Goal: Information Seeking & Learning: Learn about a topic

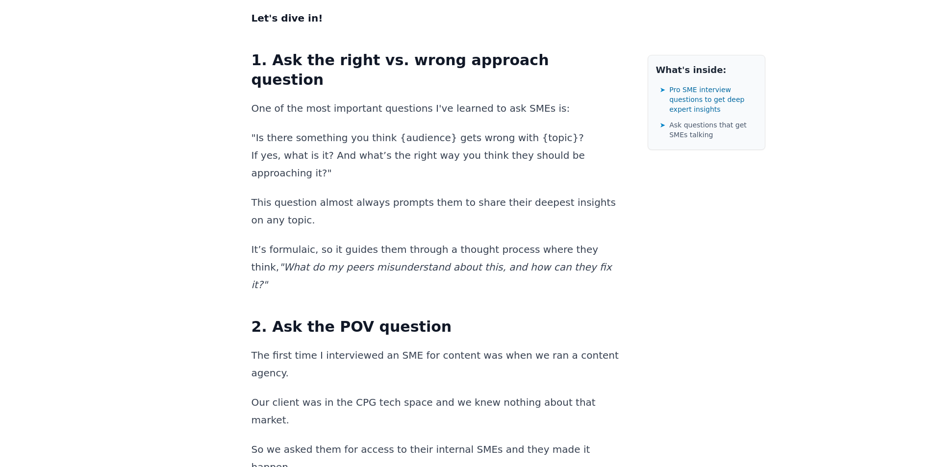
scroll to position [1078, 0]
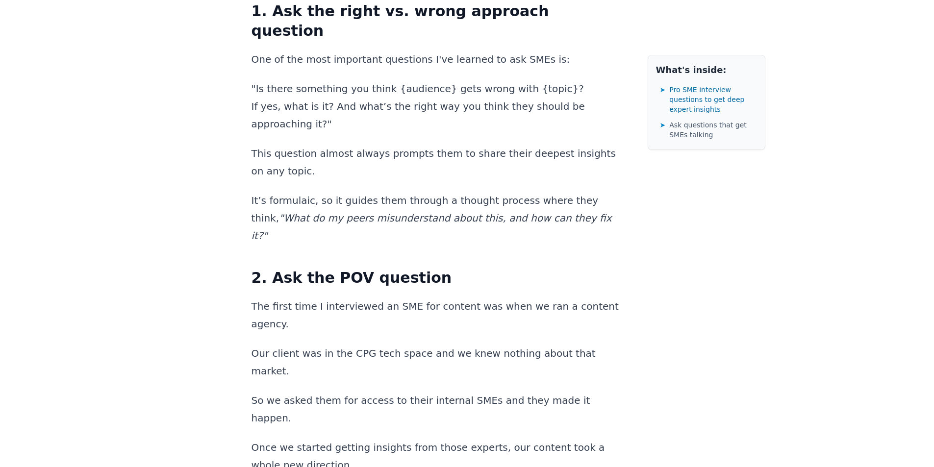
click at [698, 98] on span "Pro SME interview questions to get deep expert insights" at bounding box center [712, 99] width 87 height 29
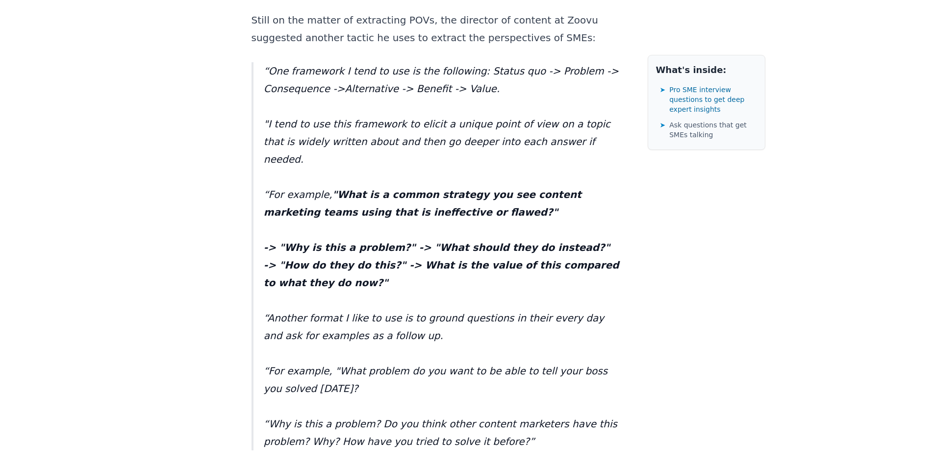
scroll to position [2577, 0]
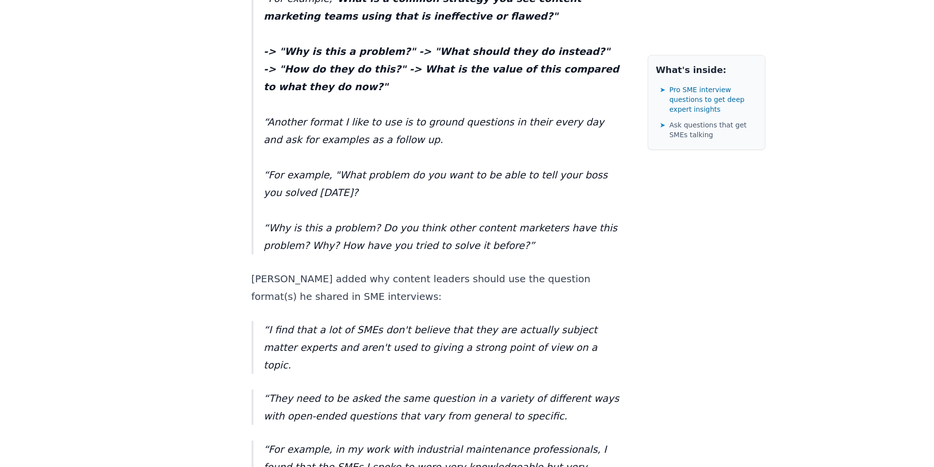
click at [613, 441] on blockquote "“For example, in my work with industrial maintenance professionals, I found tha…" at bounding box center [437, 467] width 373 height 53
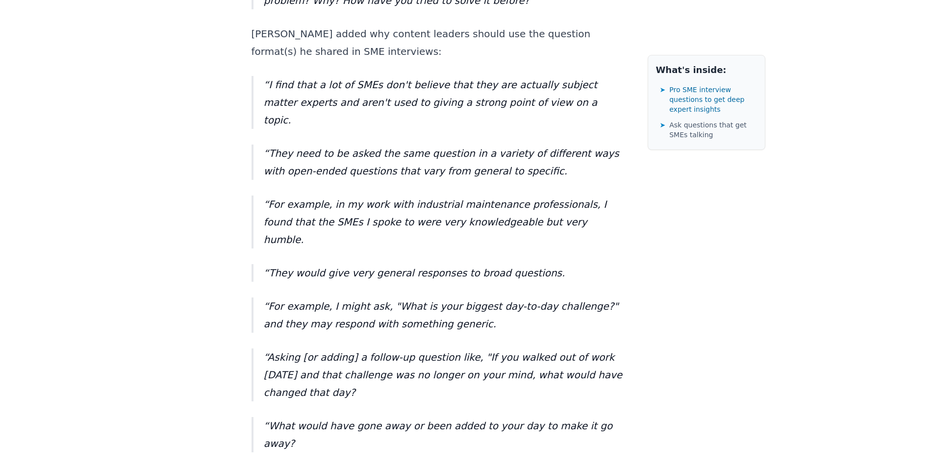
scroll to position [2871, 0]
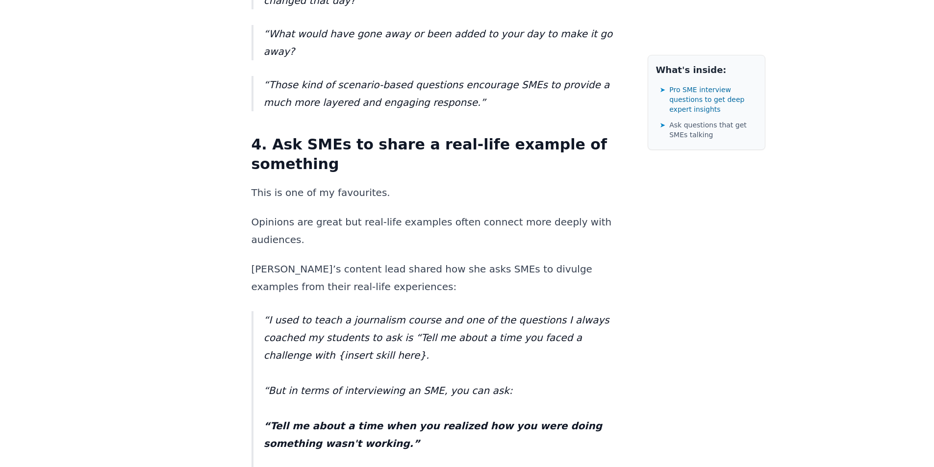
scroll to position [3361, 0]
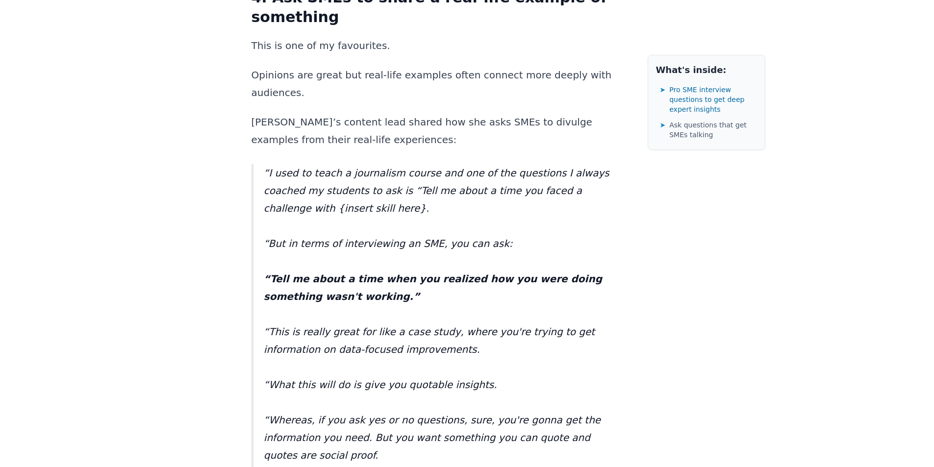
drag, startPoint x: 373, startPoint y: 237, endPoint x: 371, endPoint y: 245, distance: 8.1
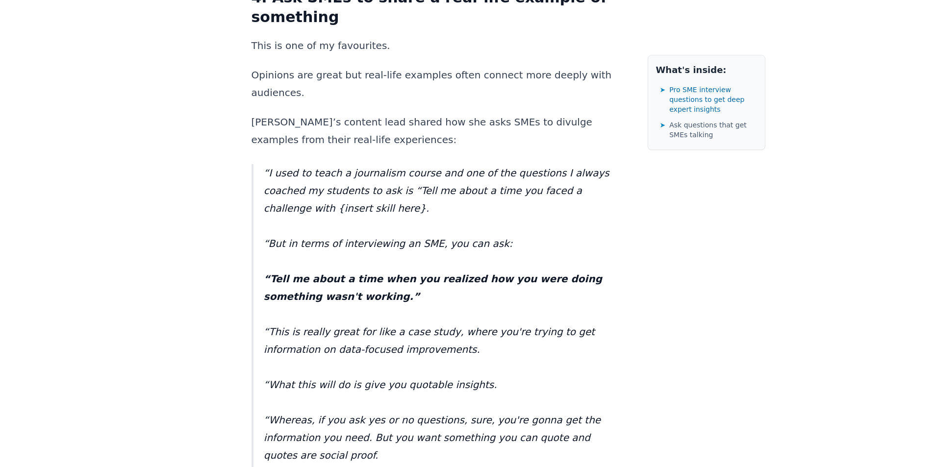
click at [413, 164] on blockquote "“I used to teach a journalism course and one of the questions I always coached …" at bounding box center [437, 331] width 373 height 335
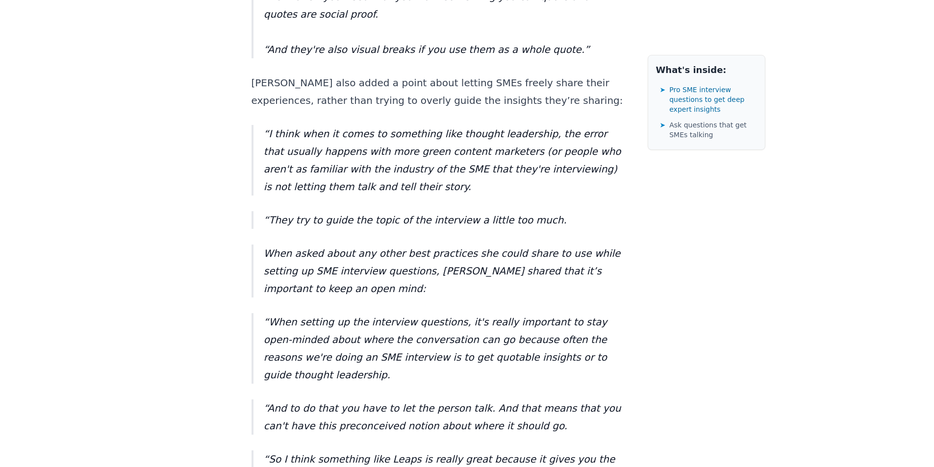
scroll to position [3851, 0]
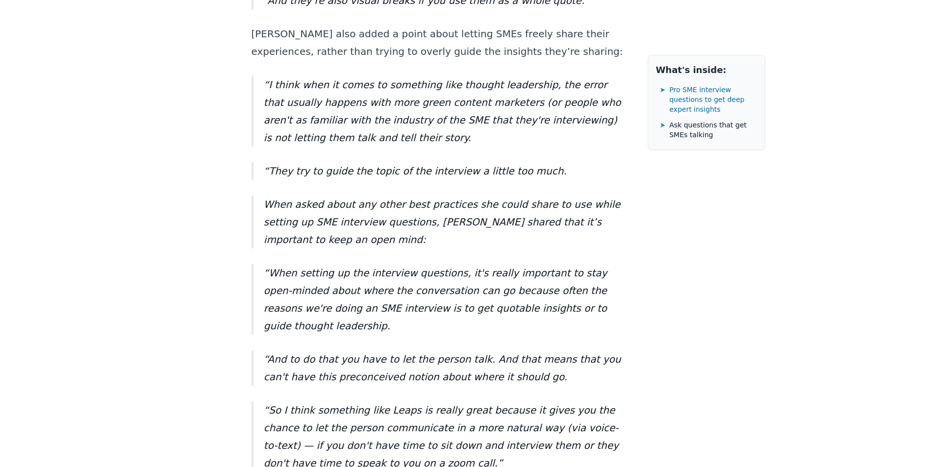
click at [690, 129] on span "Ask questions that get SMEs talking" at bounding box center [712, 130] width 87 height 20
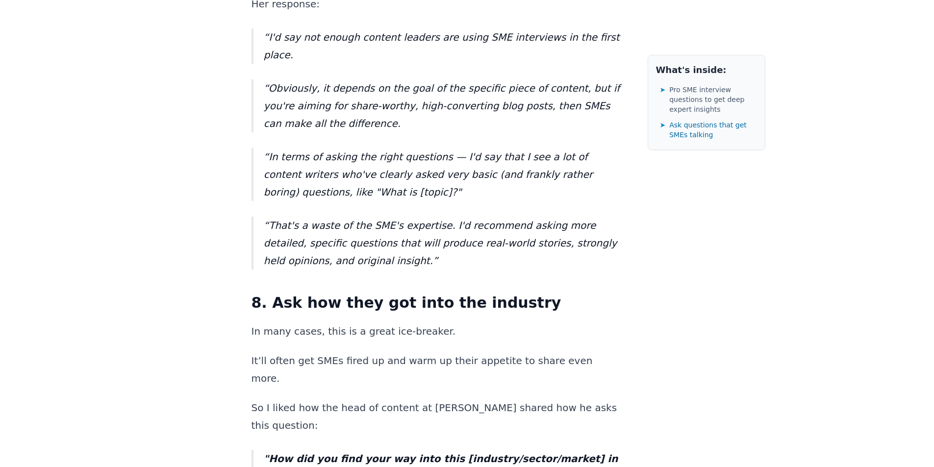
scroll to position [6746, 0]
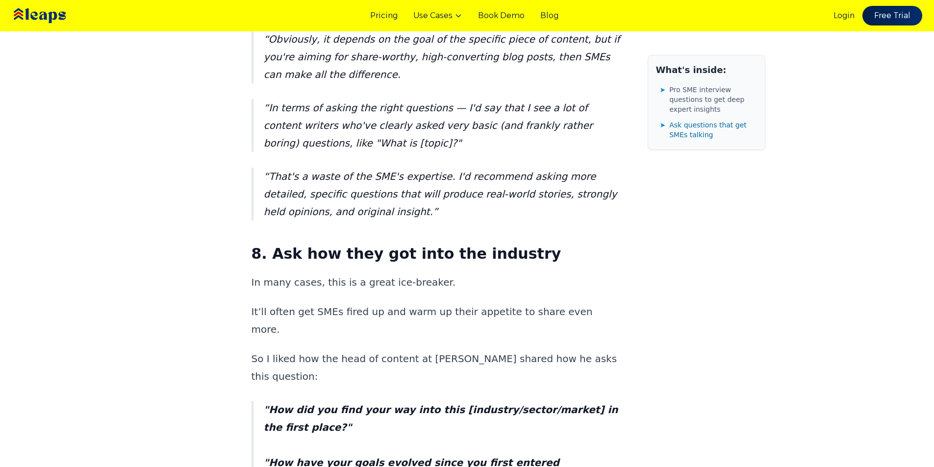
scroll to position [6403, 0]
